Goal: Task Accomplishment & Management: Manage account settings

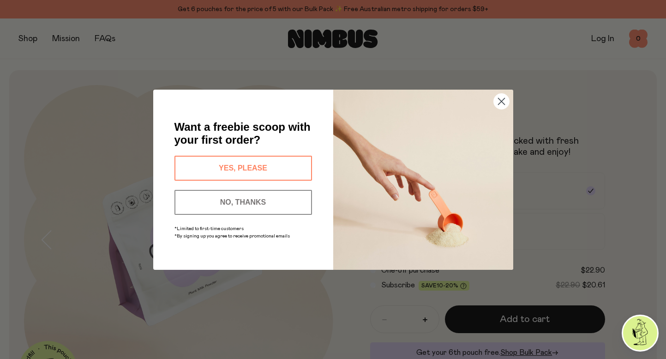
click at [501, 101] on icon "Close dialog" at bounding box center [501, 101] width 6 height 6
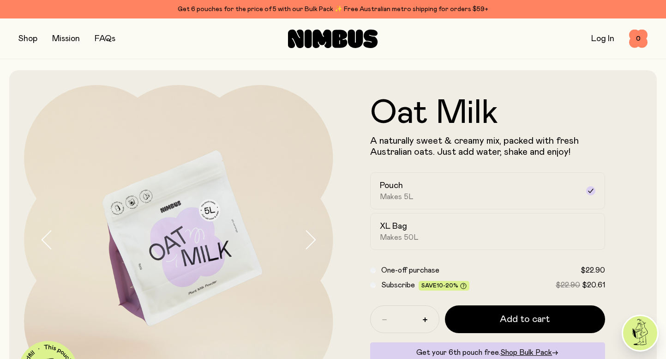
click at [227, 6] on div "Get 6 pouches for the price of 5 with our Bulk Pack ✨ Free Australian metro shi…" at bounding box center [332, 9] width 629 height 11
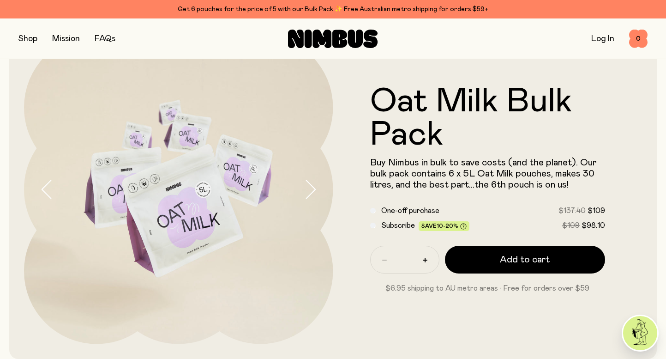
scroll to position [51, 0]
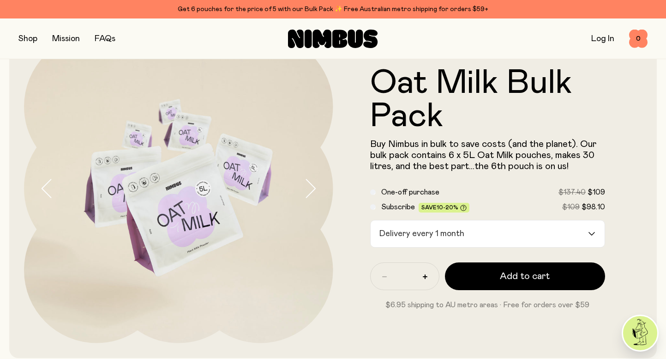
click at [591, 232] on icon "Search for option" at bounding box center [591, 234] width 7 height 4
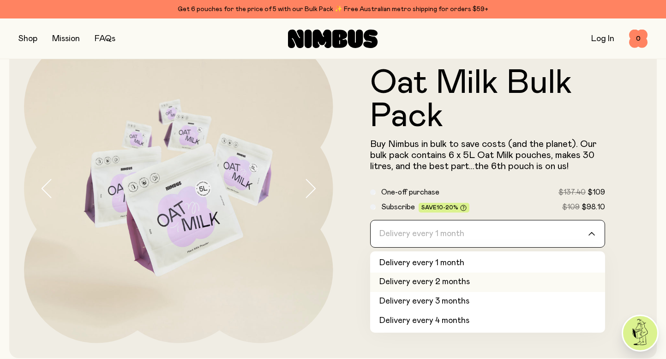
click at [466, 282] on li "Delivery every 2 months" at bounding box center [487, 281] width 235 height 19
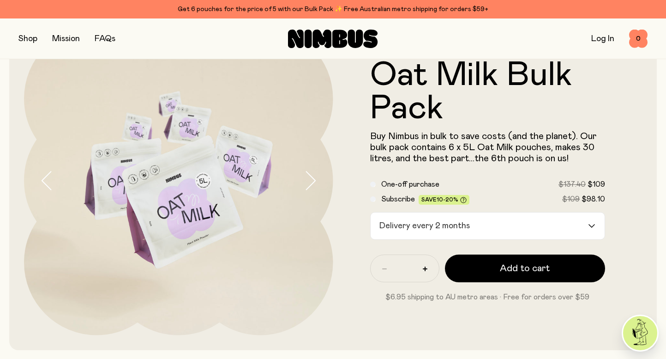
scroll to position [64, 0]
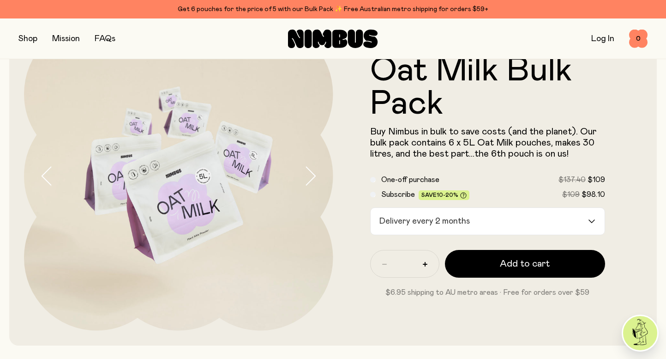
click at [593, 220] on icon "Search for option" at bounding box center [591, 221] width 7 height 4
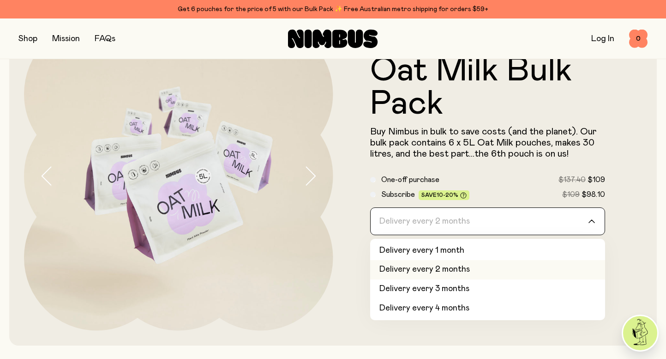
click at [616, 215] on form "Oat Milk Bulk Pack Buy Nimbus in bulk to save costs (and the planet). Our bulk …" at bounding box center [487, 176] width 309 height 244
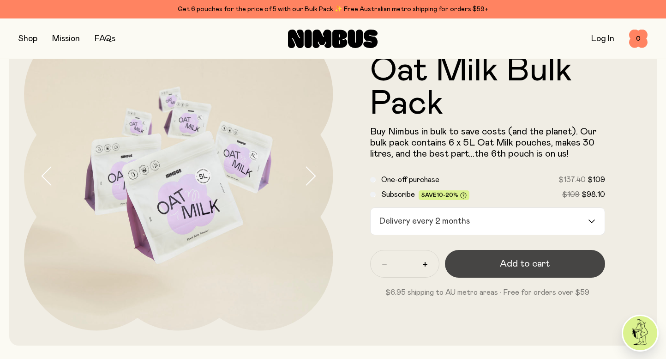
click at [506, 270] on button "Add to cart" at bounding box center [525, 264] width 161 height 28
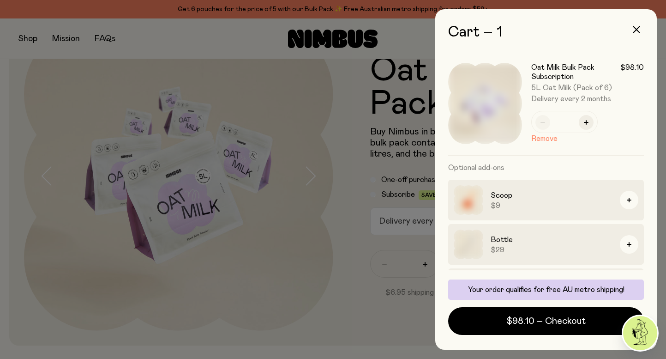
scroll to position [0, 0]
click at [638, 31] on icon "button" at bounding box center [636, 29] width 7 height 7
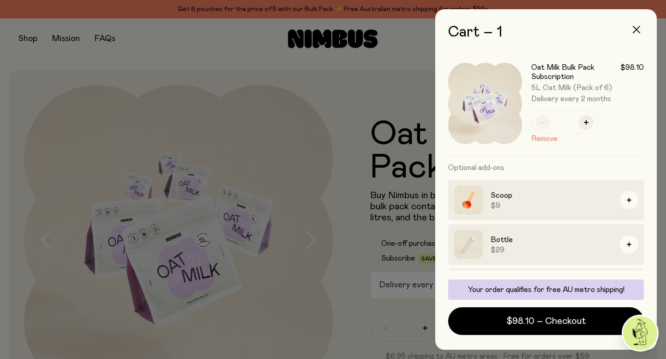
scroll to position [64, 0]
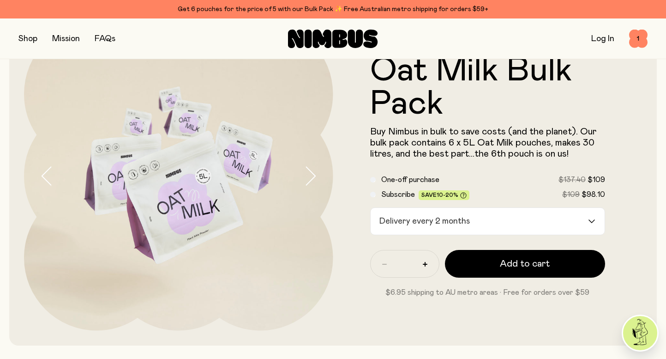
click at [28, 39] on button "button" at bounding box center [27, 38] width 19 height 13
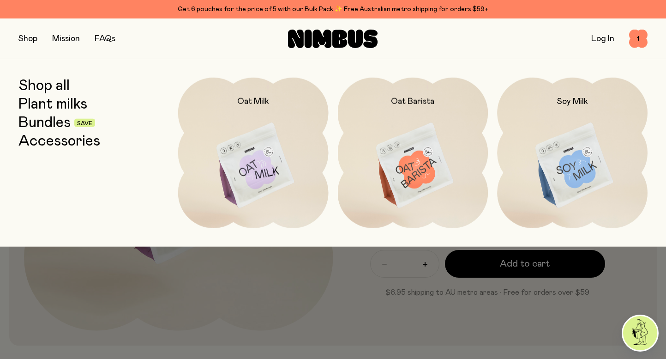
click at [74, 141] on link "Accessories" at bounding box center [59, 141] width 82 height 17
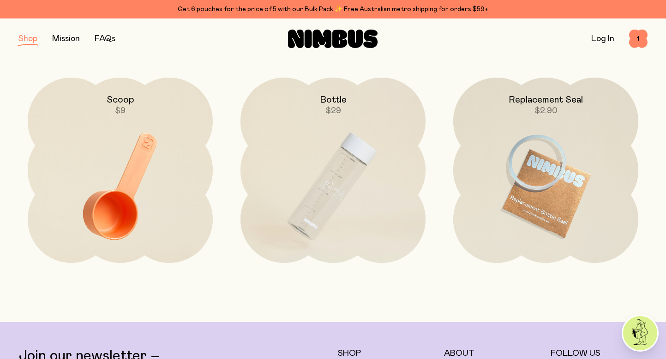
scroll to position [140, 0]
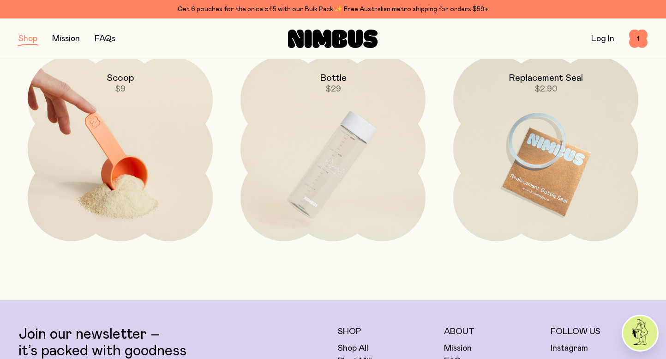
click at [107, 167] on img at bounding box center [120, 164] width 185 height 217
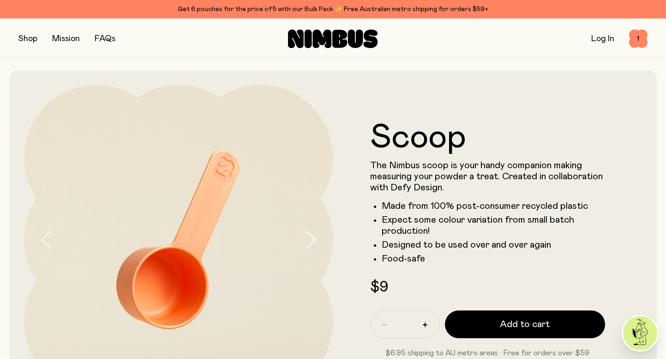
click at [310, 239] on icon "button" at bounding box center [310, 239] width 13 height 19
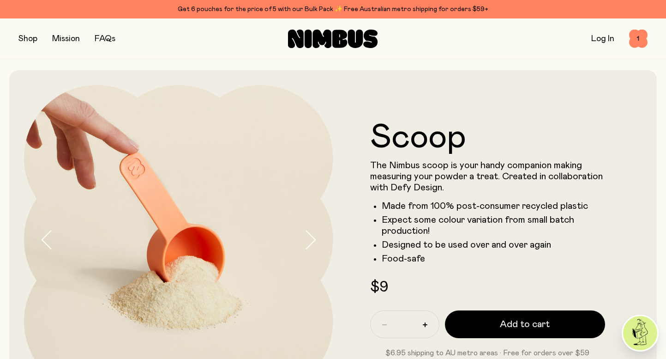
click at [310, 239] on icon "button" at bounding box center [310, 239] width 13 height 19
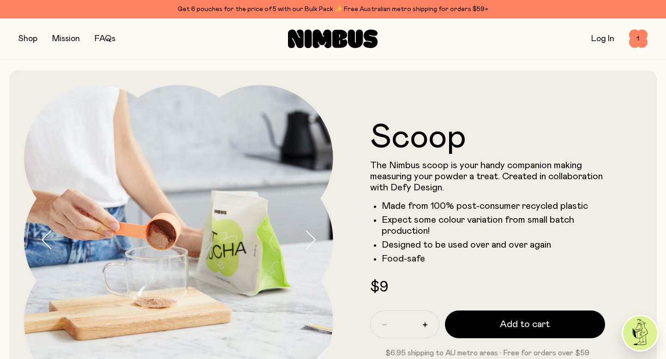
click at [18, 41] on div "Shop Mission FAQs Log In 1 1" at bounding box center [333, 38] width 666 height 41
click at [24, 39] on button "button" at bounding box center [27, 38] width 19 height 13
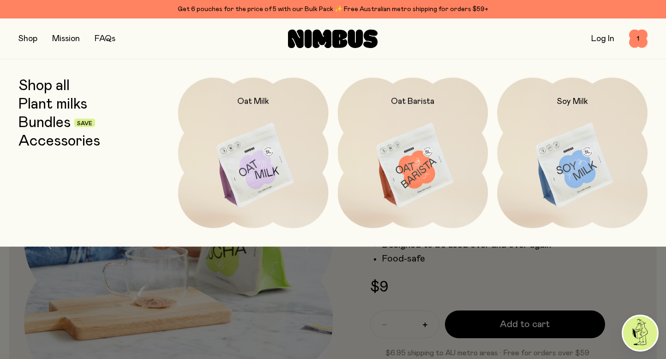
click at [46, 87] on link "Shop all" at bounding box center [43, 86] width 51 height 17
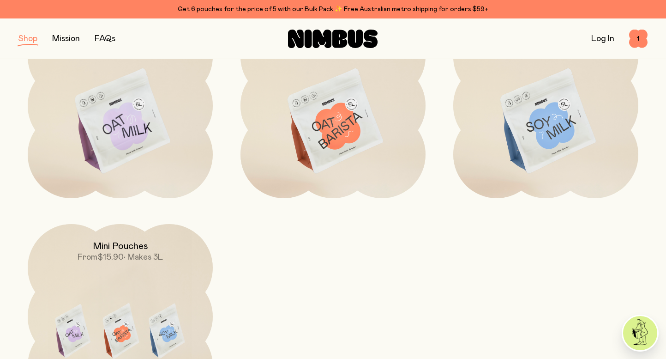
scroll to position [187, 0]
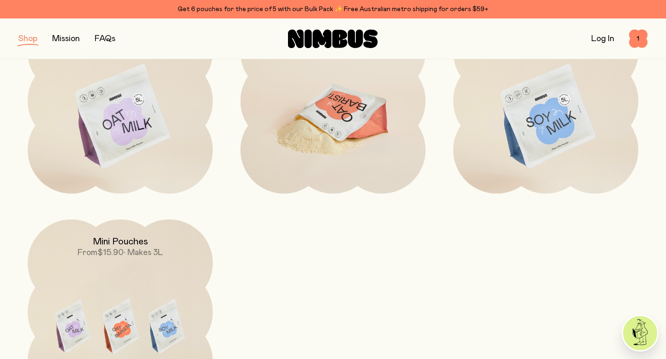
click at [325, 133] on img at bounding box center [332, 116] width 185 height 217
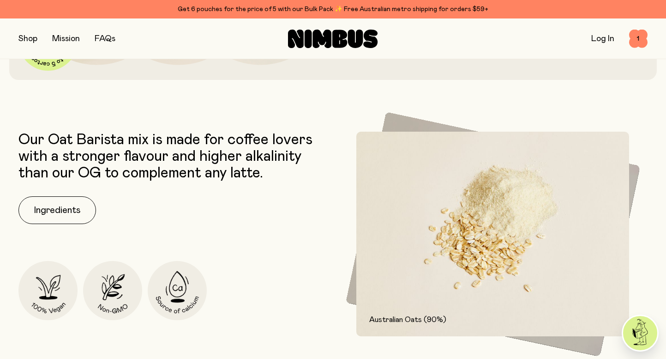
scroll to position [332, 0]
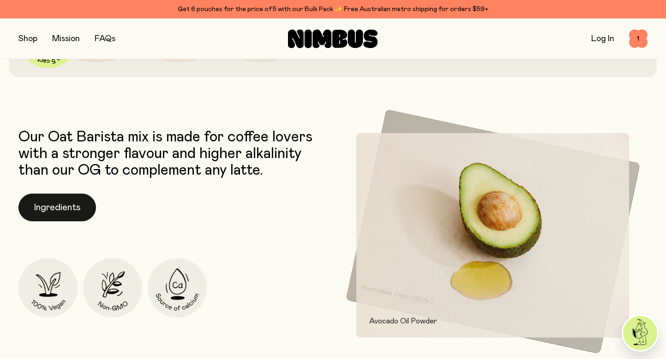
click at [46, 208] on button "Ingredients" at bounding box center [57, 207] width 78 height 28
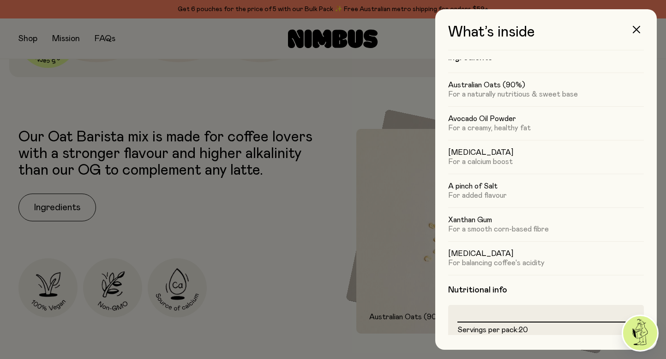
scroll to position [0, 0]
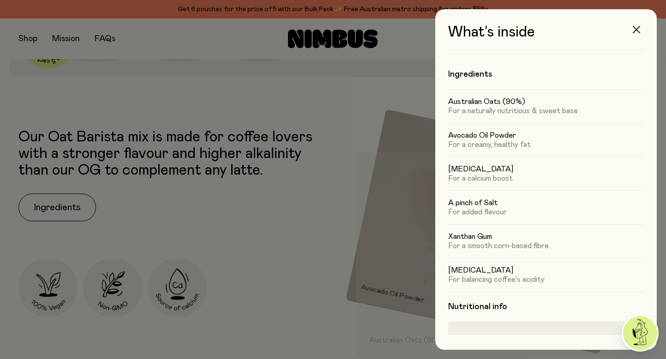
click at [636, 27] on icon "button" at bounding box center [636, 29] width 7 height 7
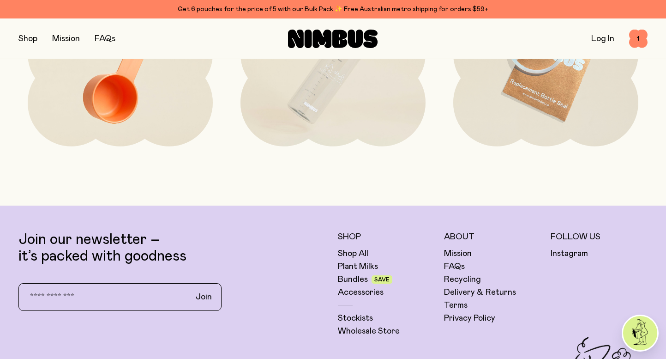
scroll to position [2002, 0]
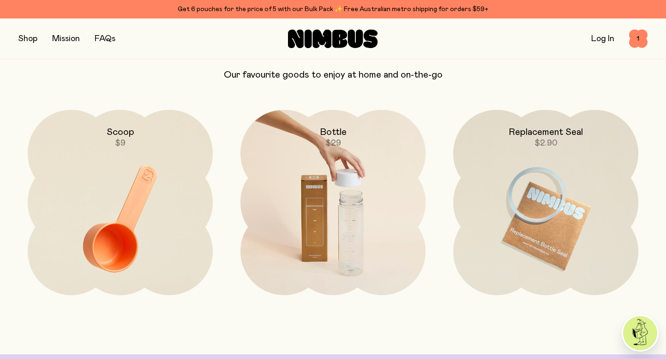
click at [308, 221] on img at bounding box center [332, 218] width 185 height 217
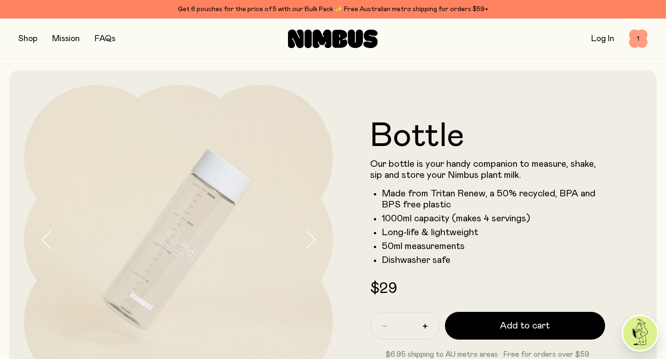
click at [637, 38] on span "1" at bounding box center [638, 39] width 18 height 18
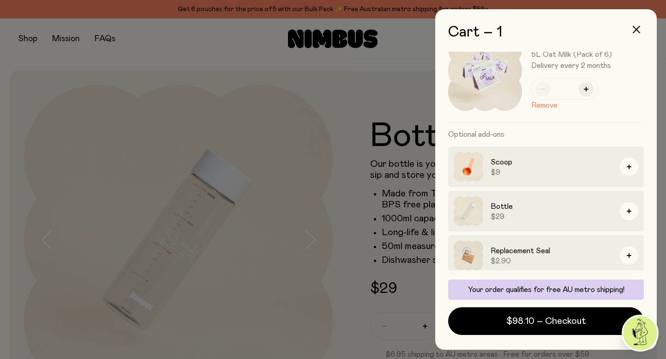
scroll to position [39, 0]
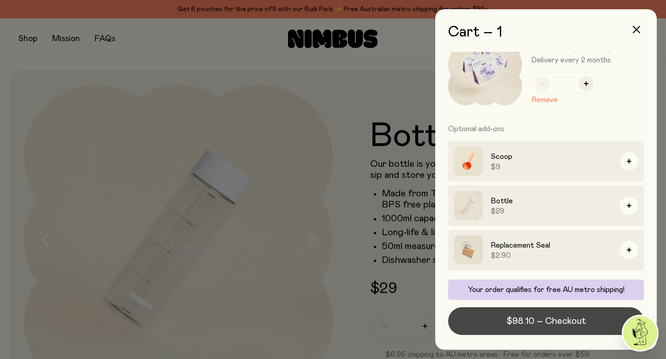
click at [502, 319] on button "$98.10 – Checkout" at bounding box center [546, 321] width 196 height 28
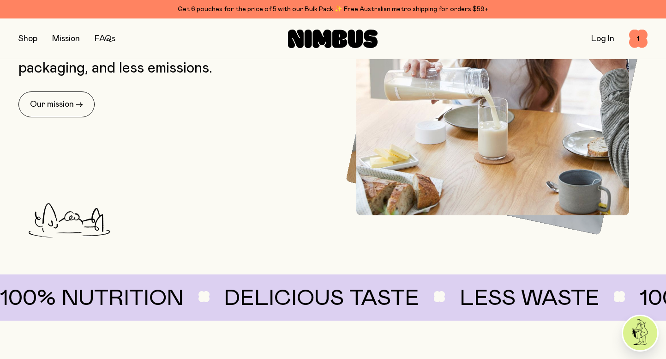
scroll to position [428, 0]
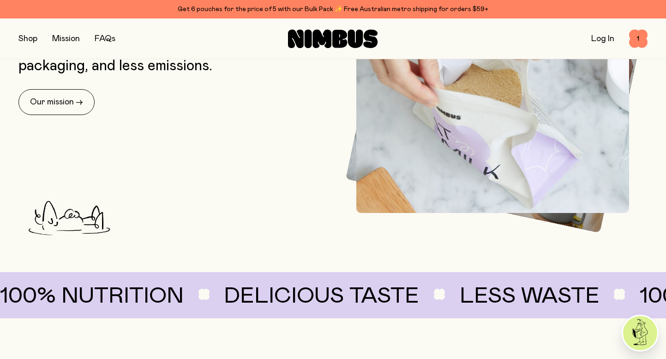
click at [644, 334] on img at bounding box center [640, 333] width 34 height 34
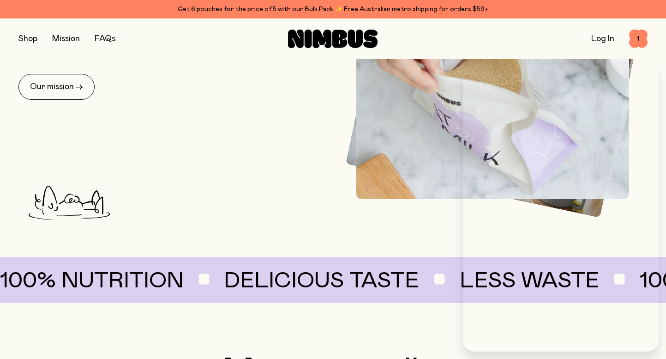
scroll to position [446, 0]
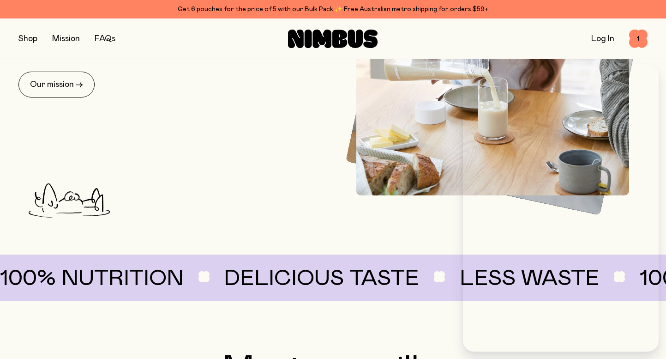
click at [442, 219] on div at bounding box center [332, 210] width 629 height 30
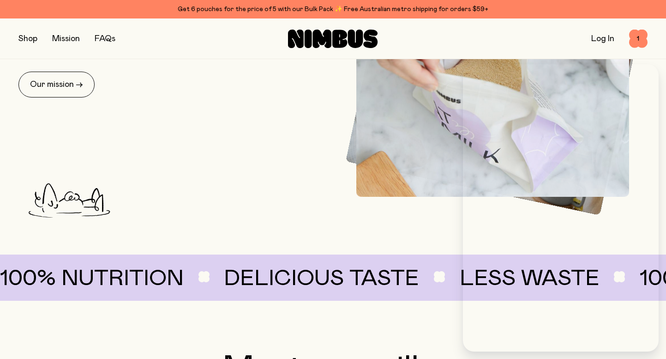
click at [449, 37] on div "Log In 1 1" at bounding box center [543, 39] width 210 height 18
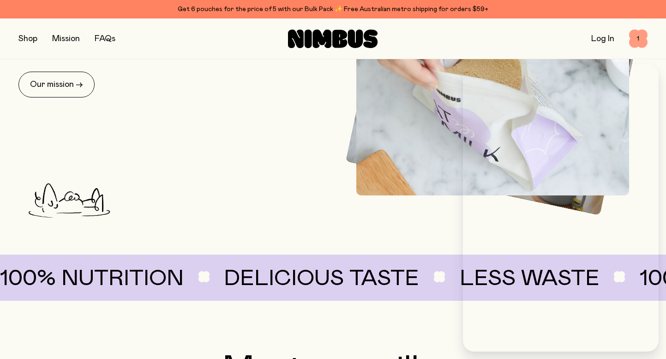
click at [635, 39] on span "1" at bounding box center [638, 39] width 18 height 18
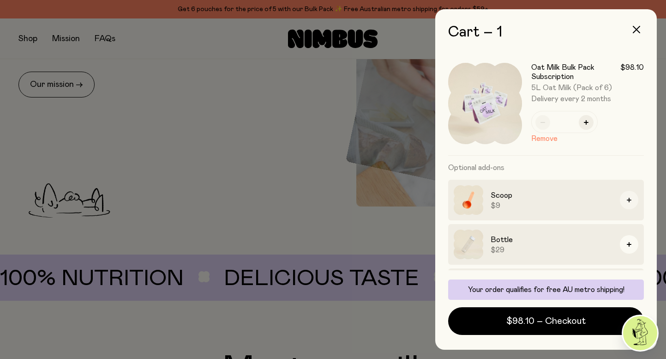
click at [631, 200] on icon "button" at bounding box center [629, 200] width 5 height 5
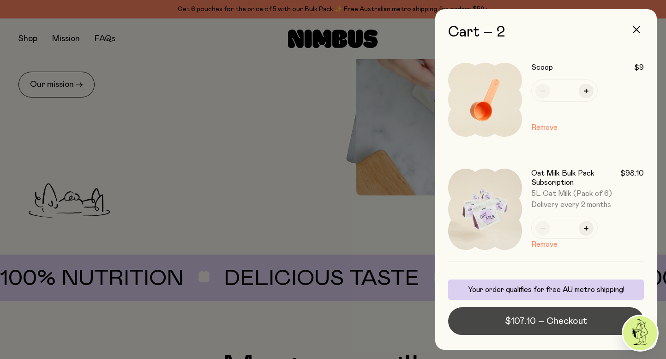
click at [519, 317] on span "$107.10 – Checkout" at bounding box center [546, 320] width 82 height 13
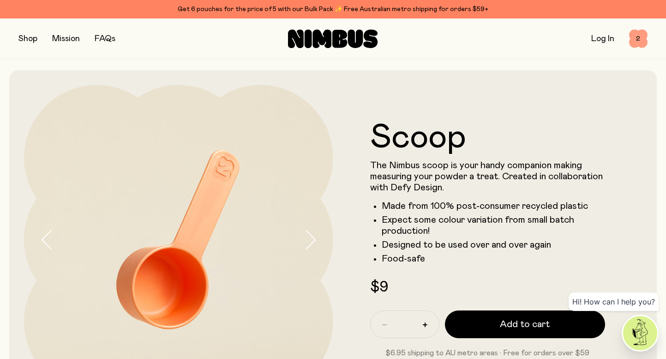
click at [637, 40] on span "2" at bounding box center [638, 39] width 18 height 18
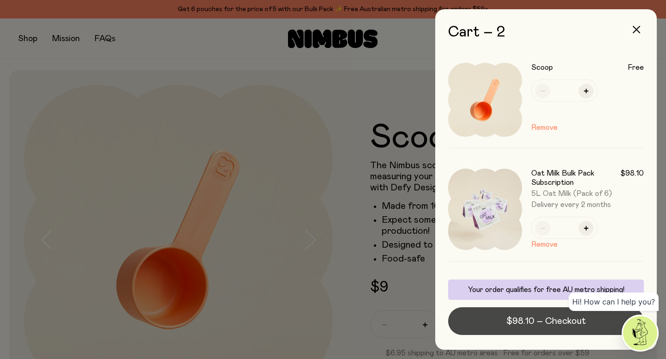
click at [518, 320] on span "$98.10 – Checkout" at bounding box center [545, 320] width 79 height 13
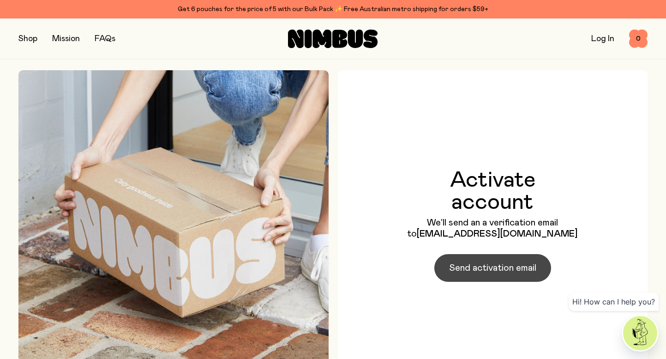
click at [472, 268] on span "Send activation email" at bounding box center [492, 267] width 87 height 13
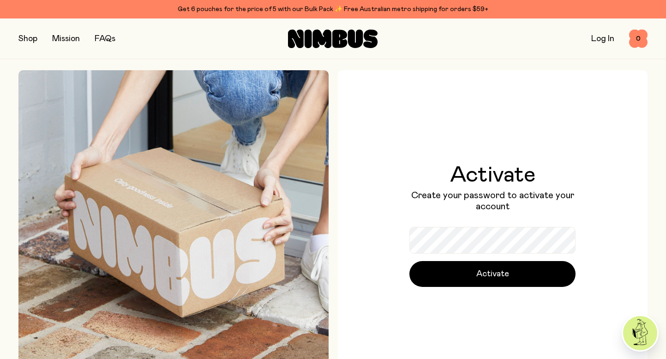
click at [607, 260] on div "Activate Create your password to activate your account Activate" at bounding box center [493, 225] width 310 height 310
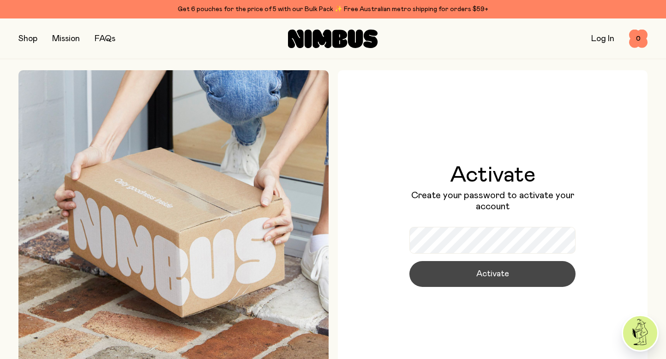
click at [486, 278] on span "Activate" at bounding box center [492, 273] width 33 height 13
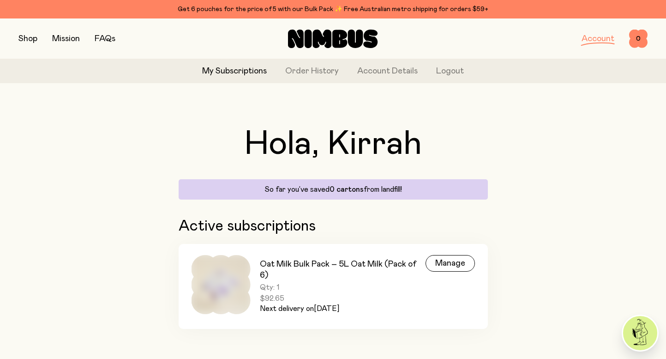
scroll to position [7, 0]
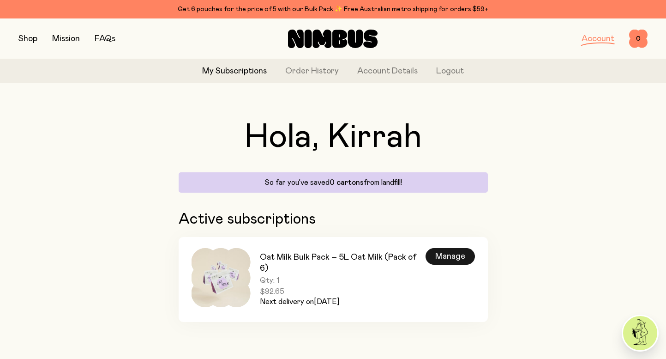
click at [442, 260] on div "Manage" at bounding box center [450, 256] width 49 height 17
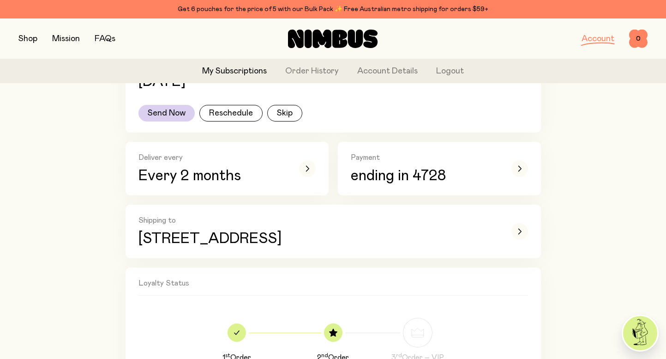
scroll to position [230, 0]
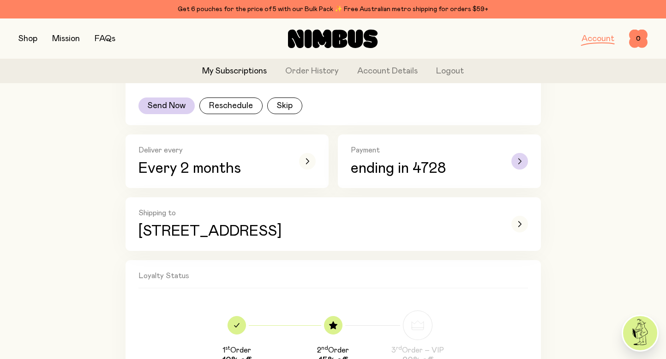
click at [519, 161] on icon "button" at bounding box center [520, 161] width 4 height 6
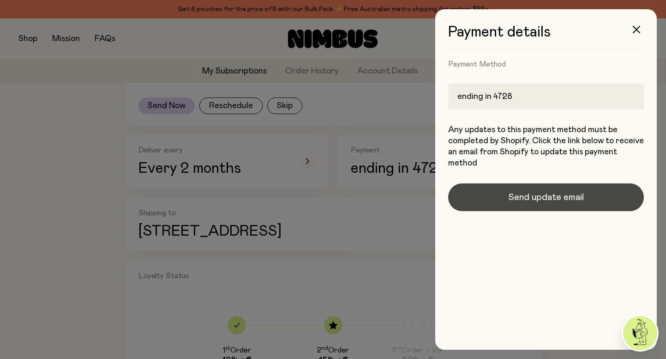
click at [519, 200] on span "Send update email" at bounding box center [546, 197] width 76 height 13
